Goal: Task Accomplishment & Management: Find specific page/section

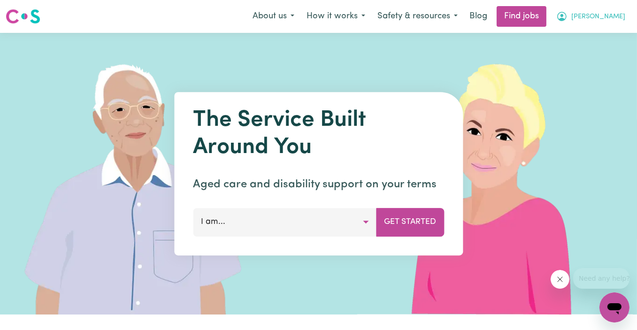
drag, startPoint x: 0, startPoint y: 0, endPoint x: 606, endPoint y: 15, distance: 605.7
click at [606, 15] on span "[PERSON_NAME]" at bounding box center [598, 17] width 54 height 10
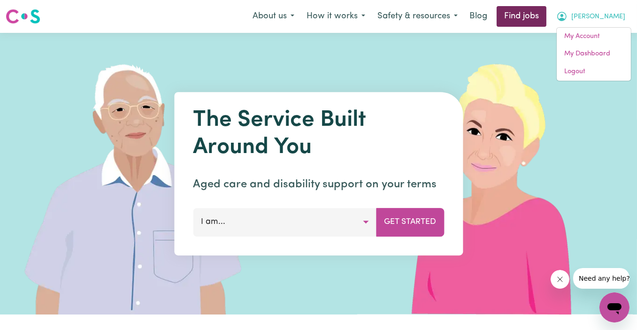
click at [544, 15] on link "Find jobs" at bounding box center [522, 16] width 50 height 21
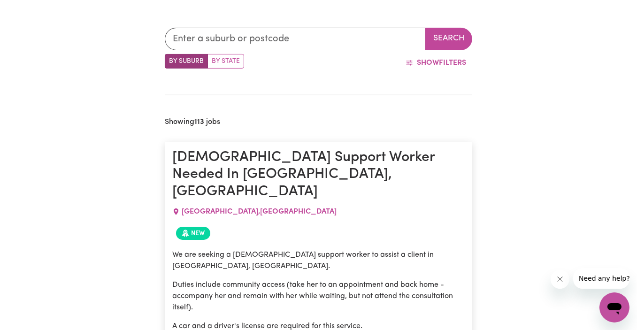
scroll to position [146, 0]
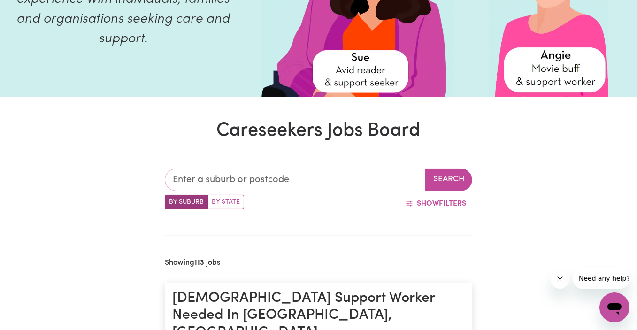
click at [185, 179] on input "text" at bounding box center [295, 180] width 261 height 23
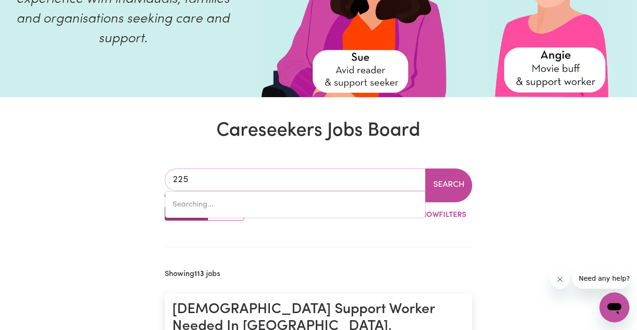
type input "2250"
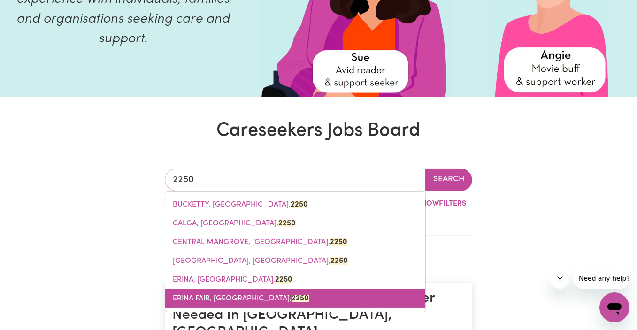
click at [204, 299] on span "ERINA FAIR, [GEOGRAPHIC_DATA], 2250" at bounding box center [241, 299] width 136 height 8
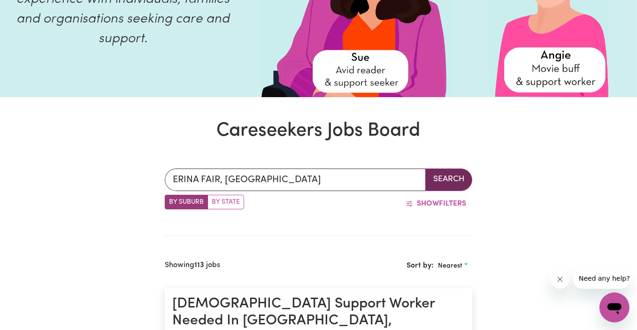
click at [444, 180] on button "Search" at bounding box center [448, 180] width 47 height 23
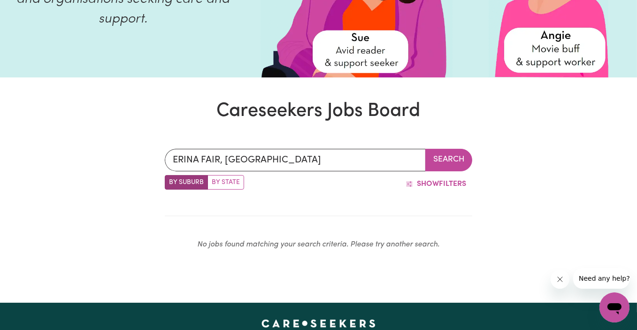
scroll to position [24, 0]
